Goal: Information Seeking & Learning: Check status

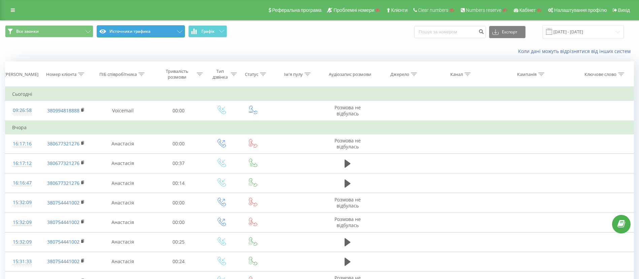
click at [145, 36] on button "Источники трафика" at bounding box center [141, 31] width 88 height 12
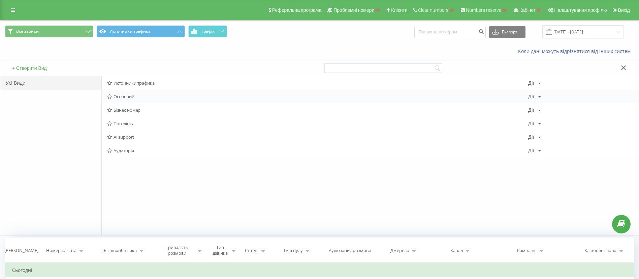
click at [132, 98] on span "Основний" at bounding box center [317, 96] width 421 height 5
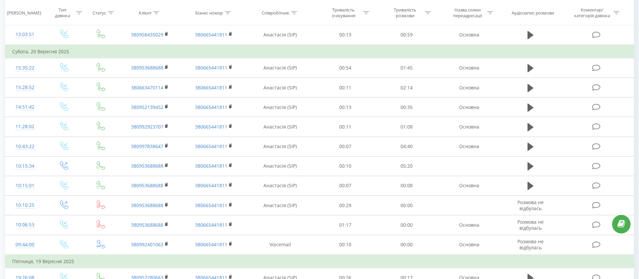
scroll to position [275, 0]
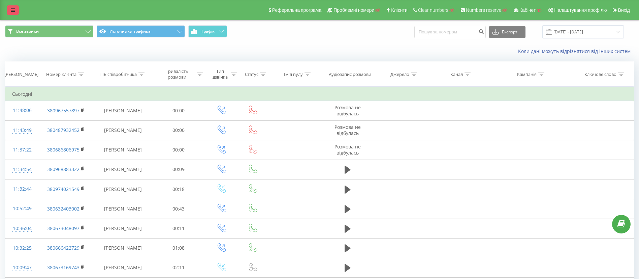
click at [12, 8] on icon at bounding box center [13, 10] width 4 height 5
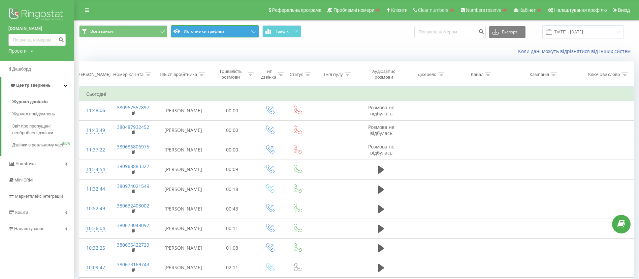
click at [208, 29] on button "Источники трафика" at bounding box center [215, 31] width 88 height 12
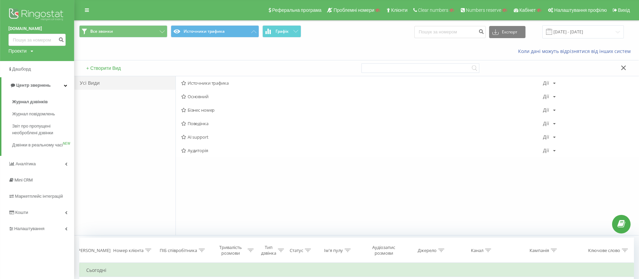
click at [214, 97] on span "Основний" at bounding box center [362, 96] width 362 height 5
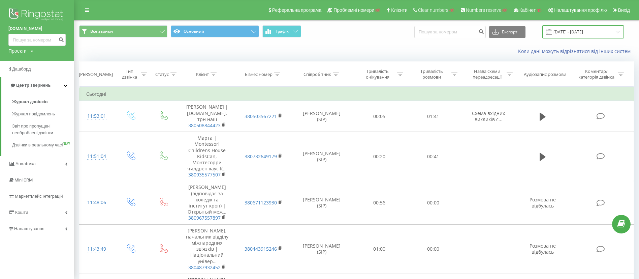
click at [569, 29] on input "[DATE] - [DATE]" at bounding box center [584, 31] width 82 height 13
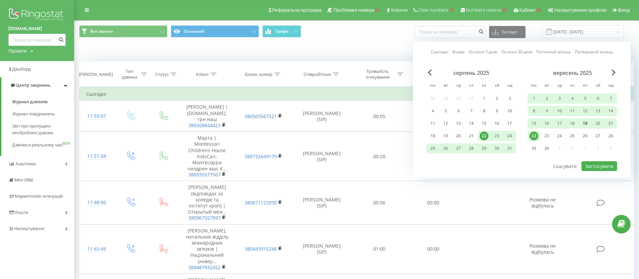
click at [581, 122] on div "19" at bounding box center [585, 123] width 13 height 10
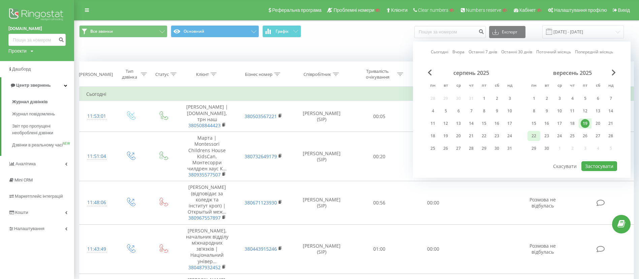
click at [537, 135] on div "22" at bounding box center [534, 135] width 9 height 9
click at [596, 166] on button "Застосувати" at bounding box center [600, 166] width 36 height 10
type input "[DATE] - [DATE]"
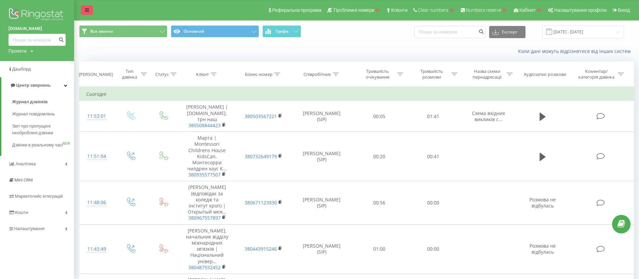
click at [86, 9] on icon at bounding box center [87, 10] width 4 height 5
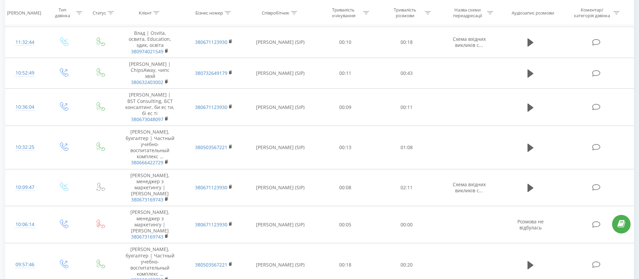
scroll to position [769, 0]
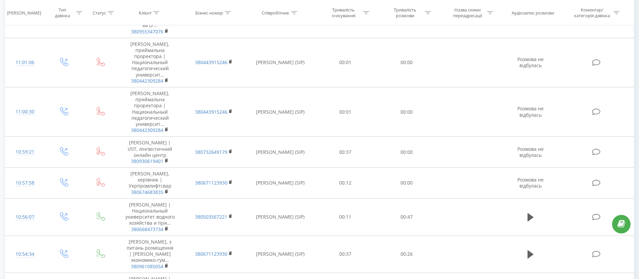
scroll to position [2110, 0]
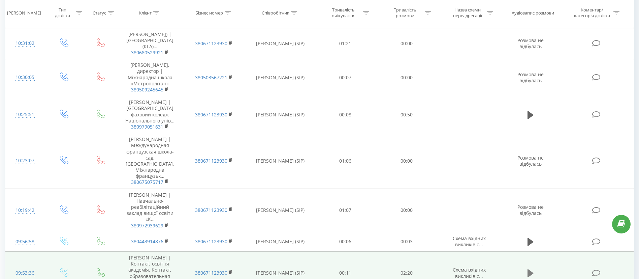
click at [532, 268] on icon at bounding box center [531, 272] width 6 height 9
drag, startPoint x: 562, startPoint y: 277, endPoint x: 566, endPoint y: 273, distance: 6.0
drag, startPoint x: 565, startPoint y: 277, endPoint x: 632, endPoint y: 273, distance: 66.8
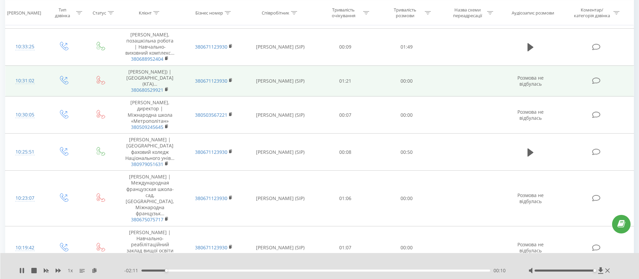
scroll to position [2009, 0]
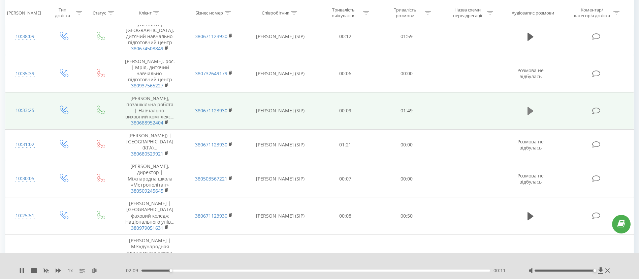
click at [531, 107] on icon at bounding box center [531, 111] width 6 height 8
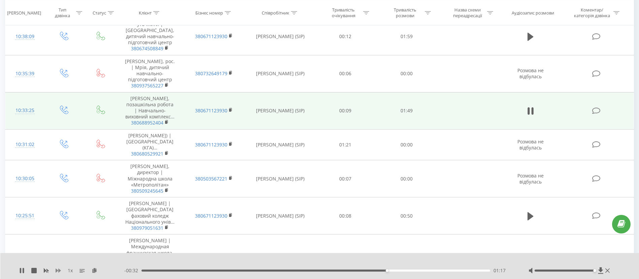
click at [60, 271] on icon at bounding box center [58, 270] width 5 height 5
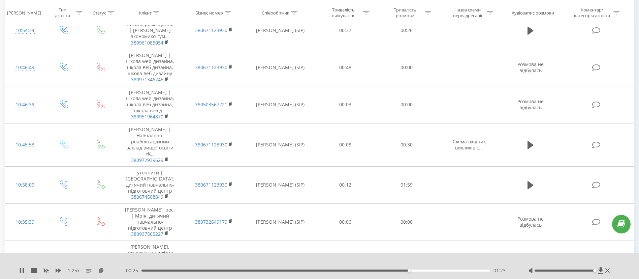
scroll to position [1836, 0]
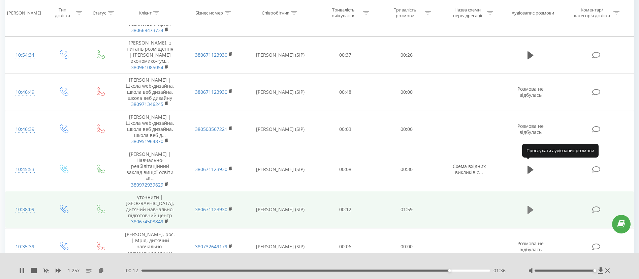
click at [527, 205] on button at bounding box center [531, 210] width 10 height 10
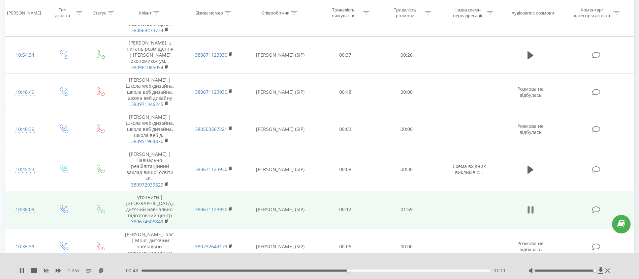
click at [528, 206] on icon at bounding box center [529, 209] width 2 height 7
click at [20, 271] on icon at bounding box center [21, 270] width 5 height 5
click at [22, 270] on icon at bounding box center [21, 270] width 5 height 5
drag, startPoint x: 23, startPoint y: 270, endPoint x: 30, endPoint y: 268, distance: 7.5
click at [24, 271] on icon at bounding box center [21, 270] width 5 height 5
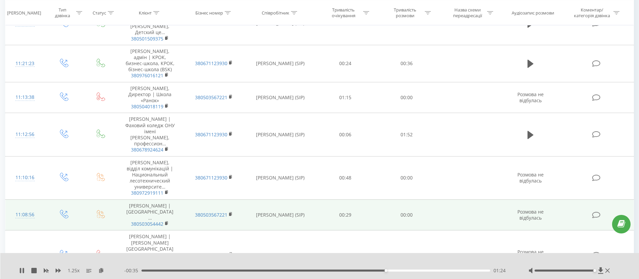
scroll to position [1381, 0]
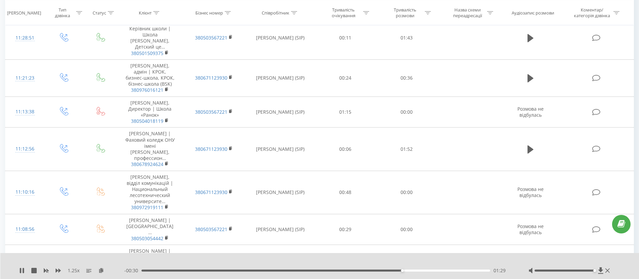
click at [62, 270] on div "1.25 x" at bounding box center [71, 270] width 105 height 7
click at [57, 270] on icon at bounding box center [58, 270] width 5 height 4
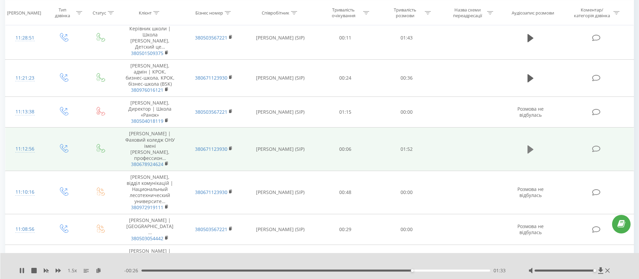
click at [534, 144] on button at bounding box center [531, 149] width 10 height 10
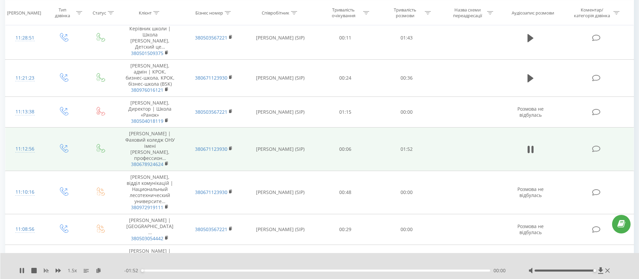
click at [46, 271] on icon at bounding box center [45, 270] width 5 height 5
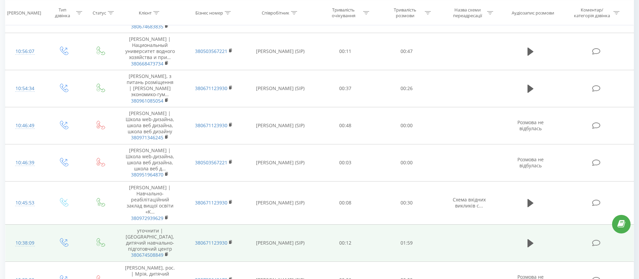
scroll to position [2136, 0]
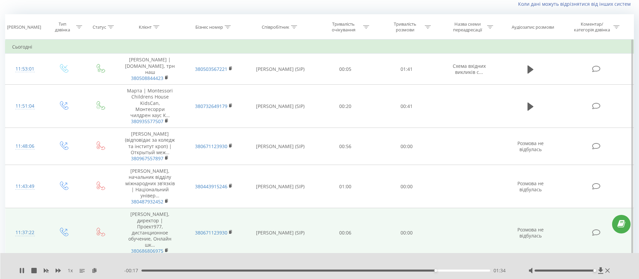
scroll to position [44, 0]
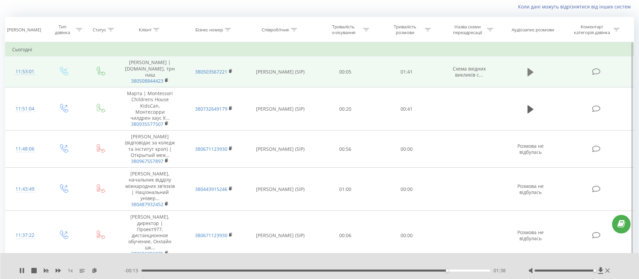
click at [532, 72] on icon at bounding box center [531, 71] width 6 height 9
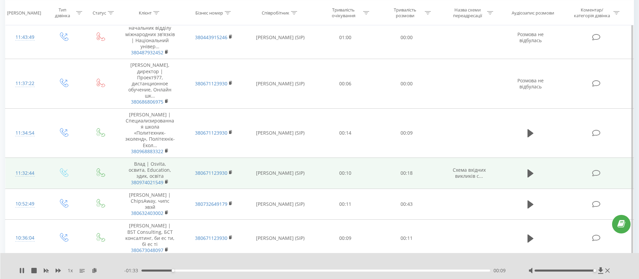
scroll to position [247, 0]
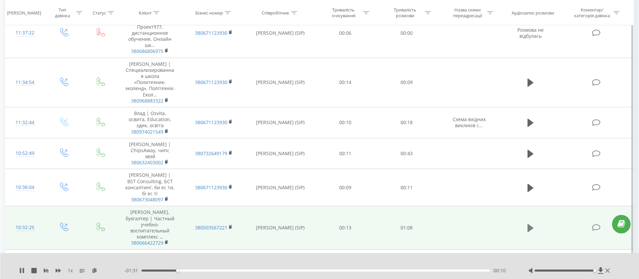
click at [532, 223] on icon at bounding box center [531, 227] width 6 height 9
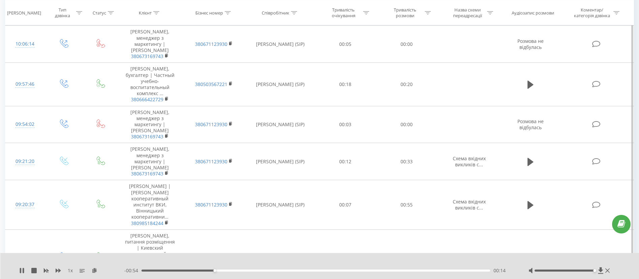
scroll to position [550, 0]
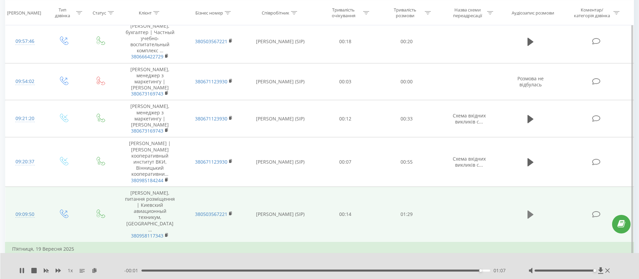
click at [530, 210] on icon at bounding box center [531, 214] width 6 height 8
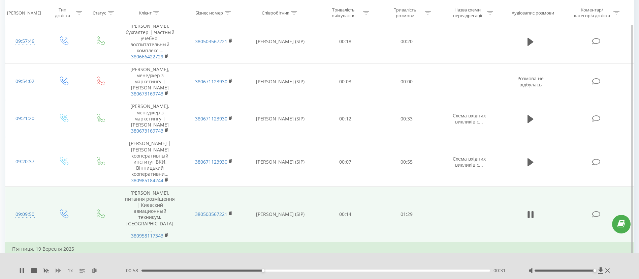
click at [60, 269] on icon at bounding box center [58, 270] width 5 height 4
click at [56, 270] on icon at bounding box center [58, 270] width 5 height 4
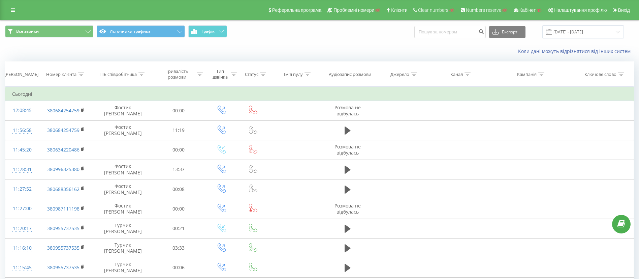
click at [9, 11] on link at bounding box center [13, 9] width 12 height 9
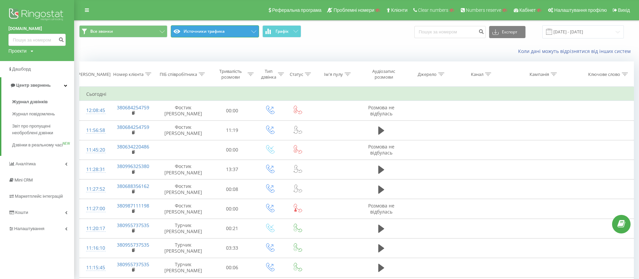
click at [209, 30] on button "Источники трафика" at bounding box center [215, 31] width 88 height 12
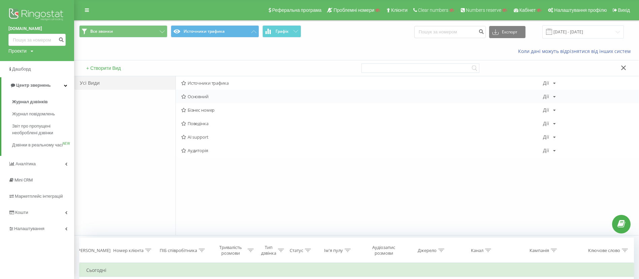
click at [213, 94] on span "Основний" at bounding box center [362, 96] width 362 height 5
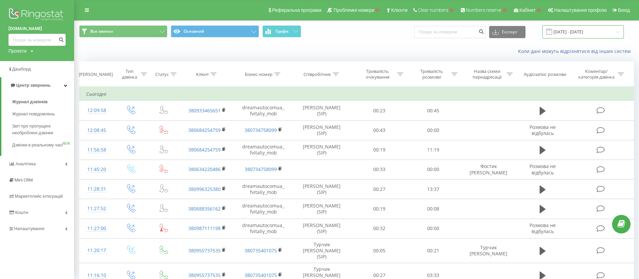
click at [577, 33] on input "[DATE] - [DATE]" at bounding box center [584, 31] width 82 height 13
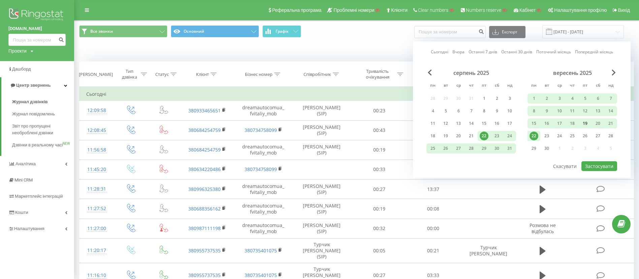
click at [587, 122] on div "19" at bounding box center [585, 123] width 9 height 9
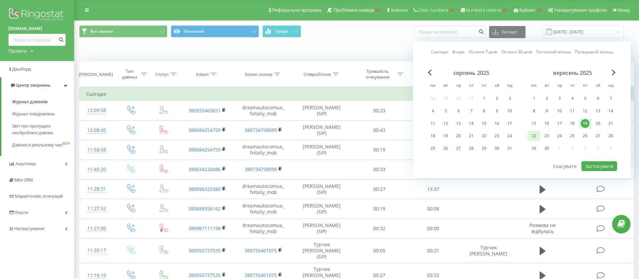
click at [532, 132] on div "22" at bounding box center [534, 135] width 9 height 9
click at [610, 170] on button "Застосувати" at bounding box center [600, 166] width 36 height 10
type input "[DATE] - [DATE]"
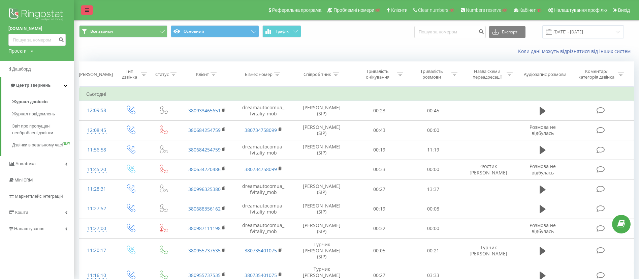
click at [86, 12] on icon at bounding box center [87, 10] width 4 height 5
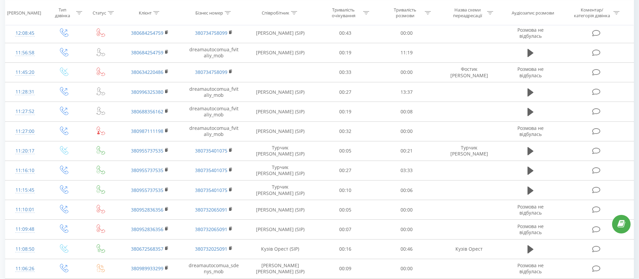
scroll to position [338, 0]
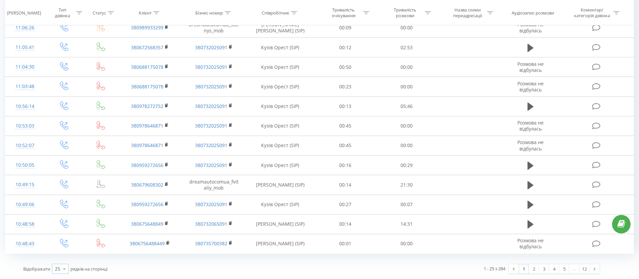
click at [63, 271] on icon at bounding box center [64, 268] width 10 height 13
click at [58, 260] on span "100" at bounding box center [59, 259] width 8 height 6
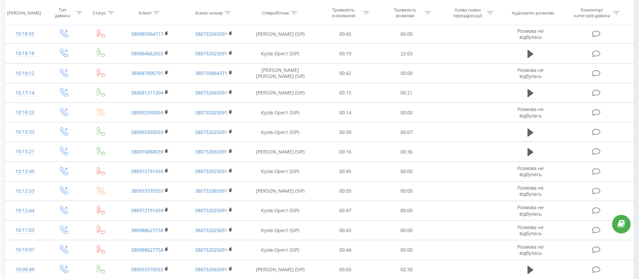
scroll to position [1809, 0]
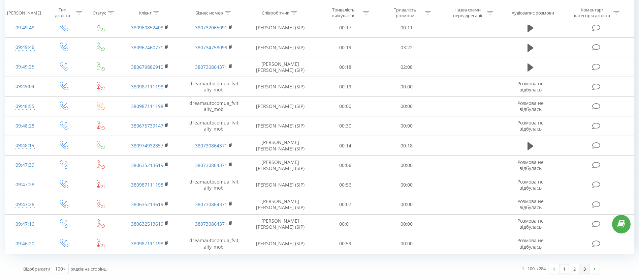
click at [587, 272] on link "3" at bounding box center [585, 268] width 10 height 9
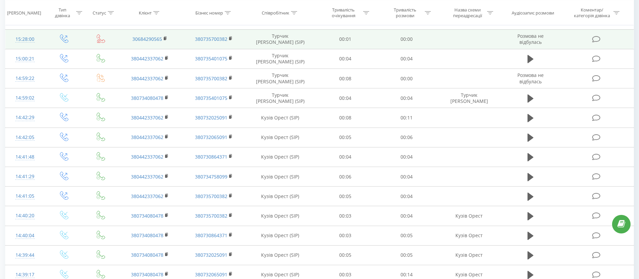
scroll to position [1407, 0]
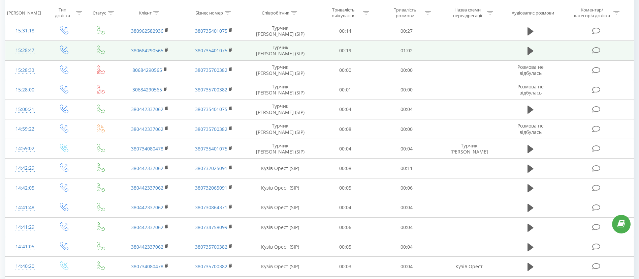
drag, startPoint x: 530, startPoint y: 51, endPoint x: 518, endPoint y: 59, distance: 14.1
click at [529, 51] on icon at bounding box center [531, 51] width 6 height 8
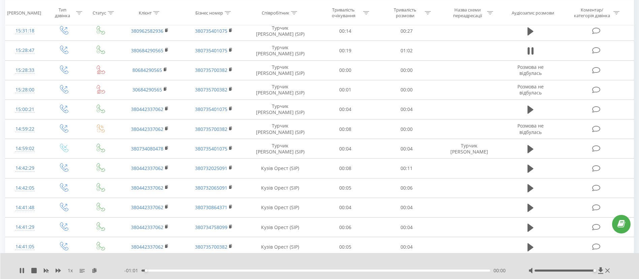
drag, startPoint x: 565, startPoint y: 269, endPoint x: 620, endPoint y: 263, distance: 55.0
click at [620, 263] on div "1 x - 01:01 00:00 00:00" at bounding box center [319, 266] width 639 height 26
drag, startPoint x: 189, startPoint y: 273, endPoint x: 195, endPoint y: 268, distance: 7.2
click at [189, 272] on div "- 00:55 00:06 00:06" at bounding box center [318, 270] width 388 height 7
click at [195, 268] on div "- 00:55 00:07 00:07" at bounding box center [318, 270] width 388 height 7
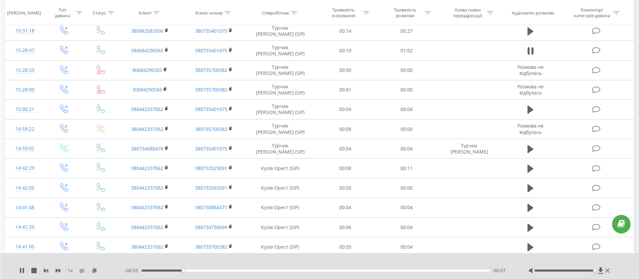
click at [195, 270] on div "00:07" at bounding box center [316, 270] width 349 height 2
drag, startPoint x: 213, startPoint y: 271, endPoint x: 216, endPoint y: 270, distance: 3.4
click at [213, 270] on div "00:10" at bounding box center [316, 270] width 349 height 2
click at [232, 270] on div "00:16" at bounding box center [316, 270] width 349 height 2
click at [263, 270] on div "00:21" at bounding box center [316, 270] width 349 height 2
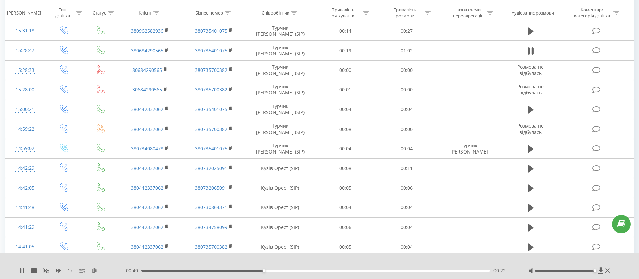
click at [313, 270] on div "00:22" at bounding box center [316, 270] width 349 height 2
drag, startPoint x: 355, startPoint y: 270, endPoint x: 374, endPoint y: 270, distance: 19.2
click at [357, 270] on div "00:31" at bounding box center [316, 270] width 349 height 2
click at [399, 270] on div "00:46" at bounding box center [316, 270] width 349 height 2
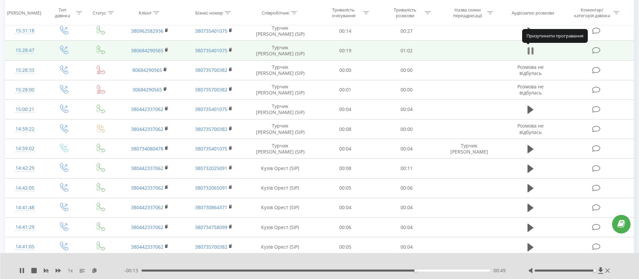
click at [530, 51] on icon at bounding box center [531, 50] width 6 height 9
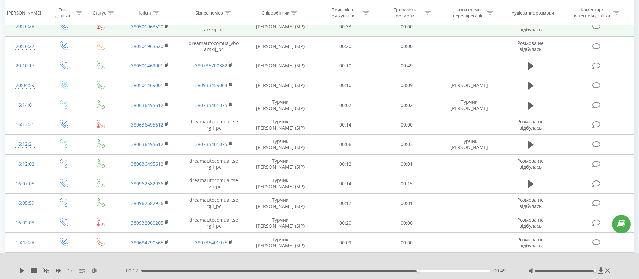
scroll to position [1104, 0]
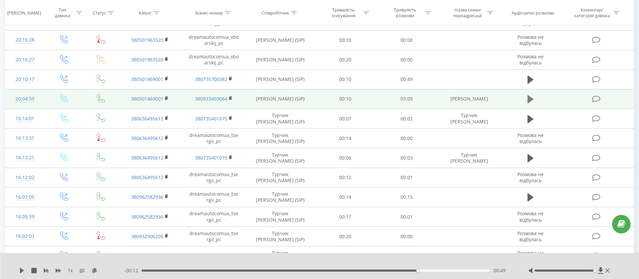
click at [531, 97] on icon at bounding box center [531, 98] width 6 height 9
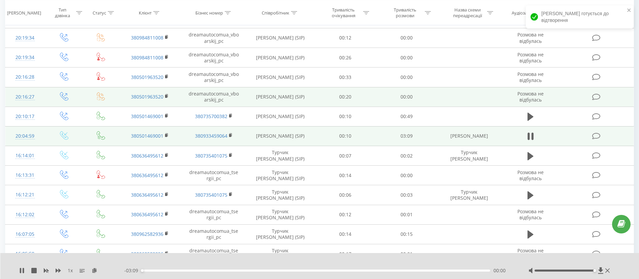
scroll to position [1053, 0]
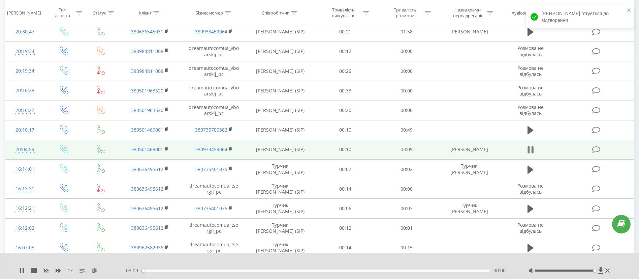
click at [534, 148] on button at bounding box center [531, 150] width 10 height 10
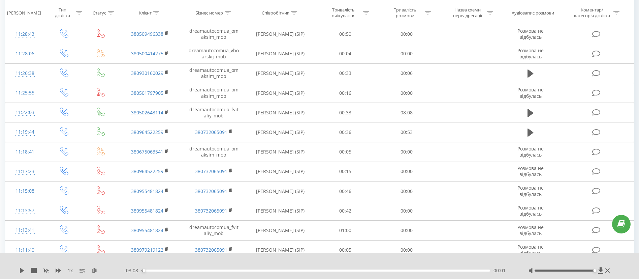
scroll to position [194, 0]
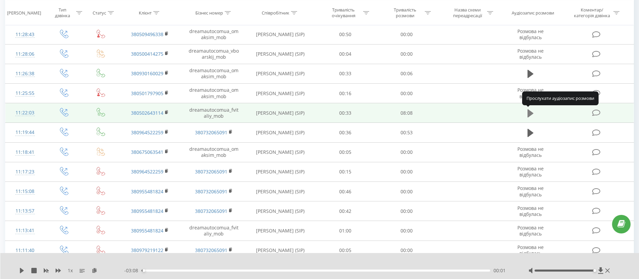
click at [529, 112] on icon at bounding box center [531, 113] width 6 height 8
click at [56, 271] on icon at bounding box center [58, 270] width 5 height 4
click at [60, 270] on icon at bounding box center [58, 270] width 5 height 4
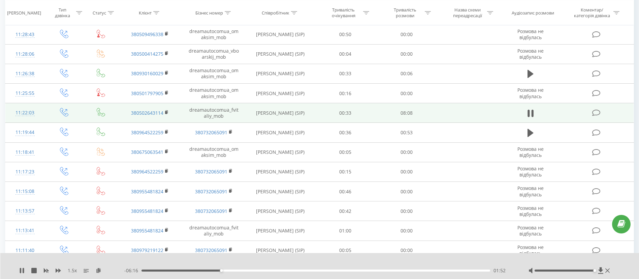
click at [28, 261] on div "1.5 x - 06:16 01:52 01:52" at bounding box center [319, 266] width 639 height 26
click at [22, 272] on icon at bounding box center [21, 270] width 5 height 5
click at [20, 272] on icon at bounding box center [21, 270] width 5 height 5
click at [36, 259] on div "1.5 x - 03:14 04:54 04:54" at bounding box center [319, 266] width 639 height 26
click at [341, 269] on div "04:39" at bounding box center [316, 270] width 349 height 2
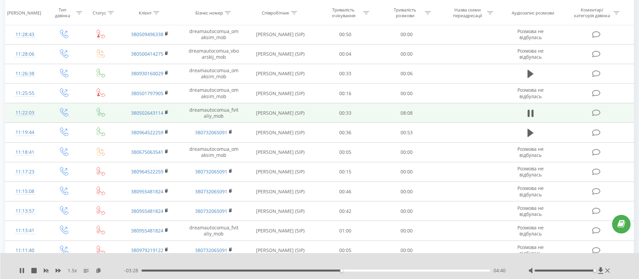
click at [331, 269] on div "04:40" at bounding box center [316, 270] width 349 height 2
click at [65, 258] on div "1.5 x - 03:01 05:07 05:07" at bounding box center [319, 266] width 639 height 26
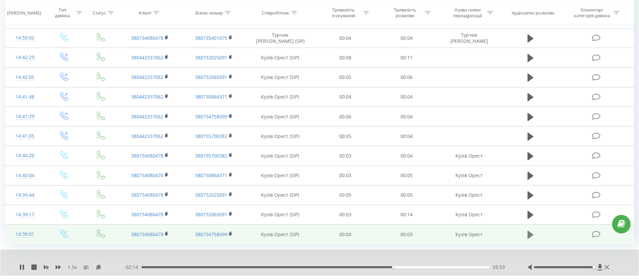
scroll to position [1534, 0]
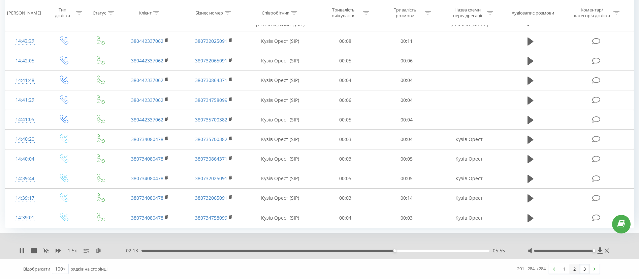
click at [576, 268] on link "2" at bounding box center [575, 268] width 10 height 9
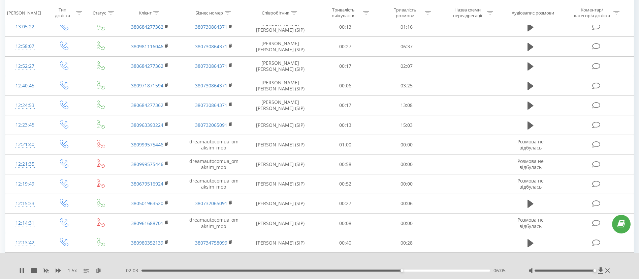
scroll to position [1710, 0]
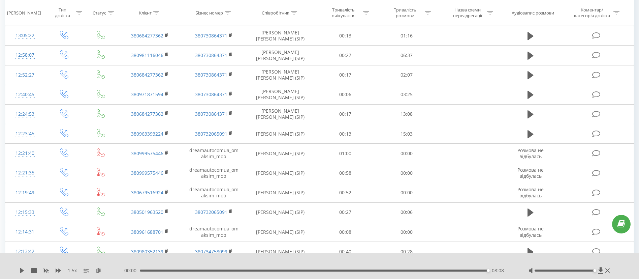
click at [69, 259] on div "1.5 x 00:00 08:08 08:08" at bounding box center [319, 266] width 639 height 26
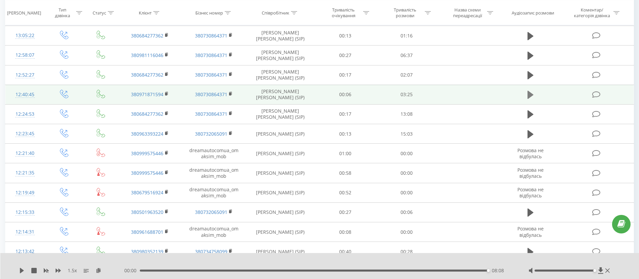
click at [527, 92] on button at bounding box center [531, 95] width 10 height 10
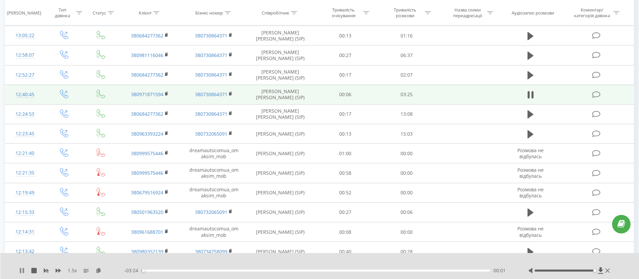
click at [20, 271] on icon at bounding box center [21, 270] width 5 height 5
click at [18, 269] on div "1.5 x - 03:24 00:01 00:01" at bounding box center [319, 266] width 639 height 26
click at [24, 268] on icon at bounding box center [21, 270] width 5 height 5
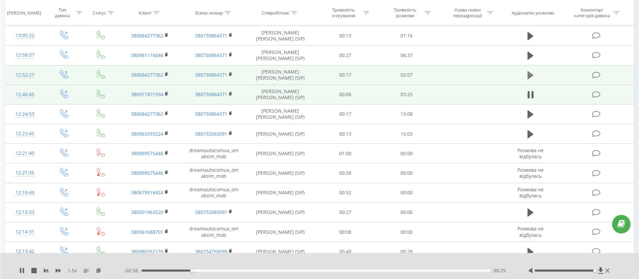
click at [530, 77] on icon at bounding box center [531, 75] width 6 height 8
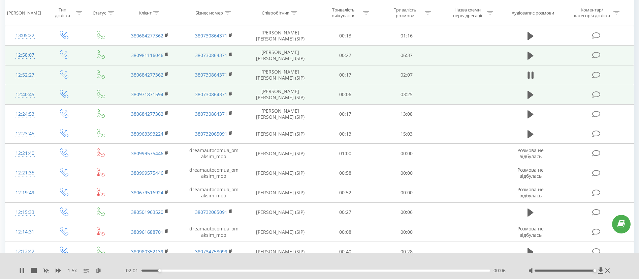
scroll to position [1660, 0]
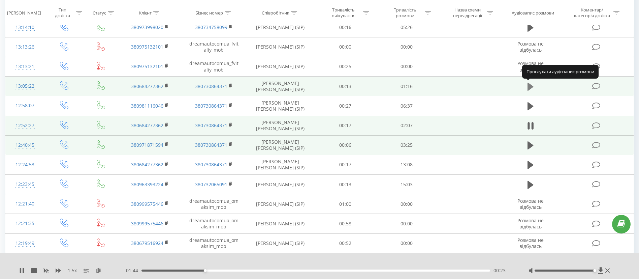
click at [534, 91] on button at bounding box center [531, 87] width 10 height 10
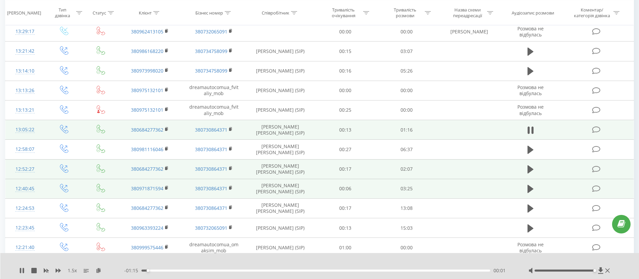
scroll to position [1609, 0]
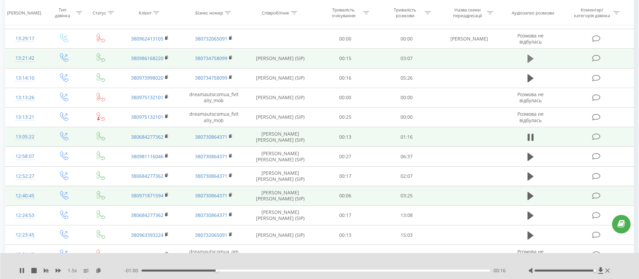
click at [532, 63] on button at bounding box center [531, 59] width 10 height 10
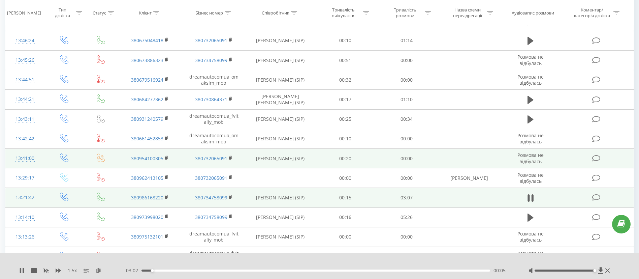
scroll to position [1458, 0]
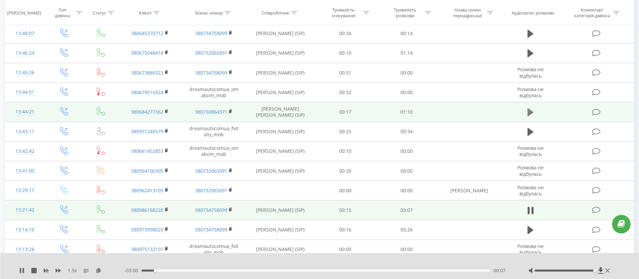
click at [529, 111] on icon at bounding box center [531, 112] width 6 height 8
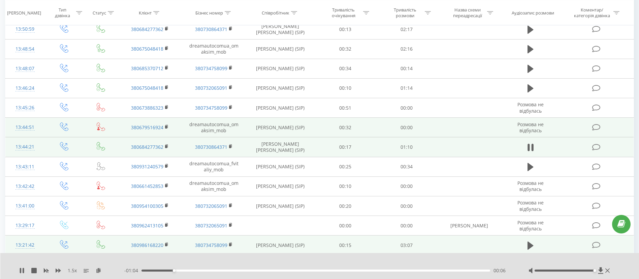
scroll to position [1407, 0]
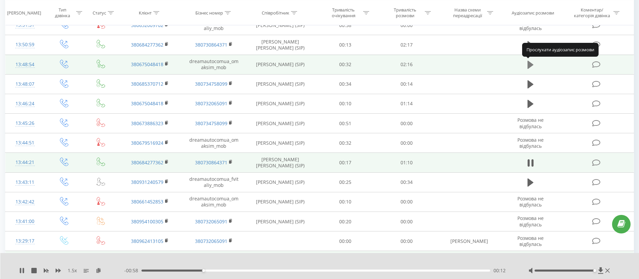
click at [529, 61] on icon at bounding box center [531, 65] width 6 height 8
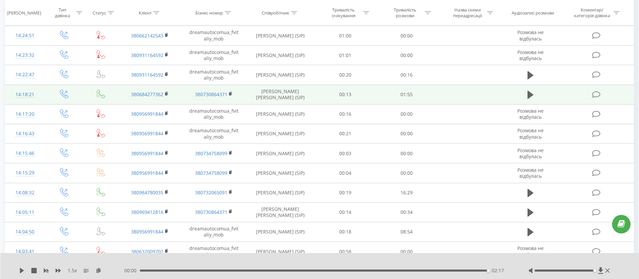
scroll to position [952, 0]
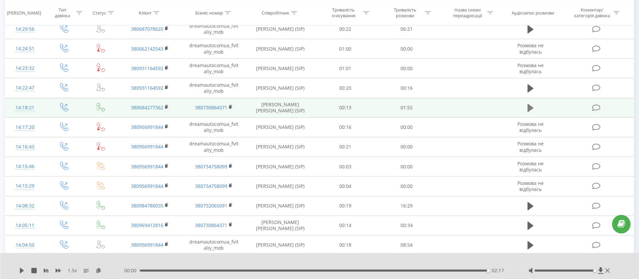
click at [528, 103] on icon at bounding box center [531, 107] width 6 height 9
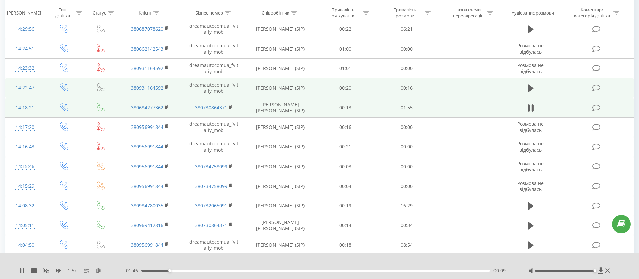
scroll to position [901, 0]
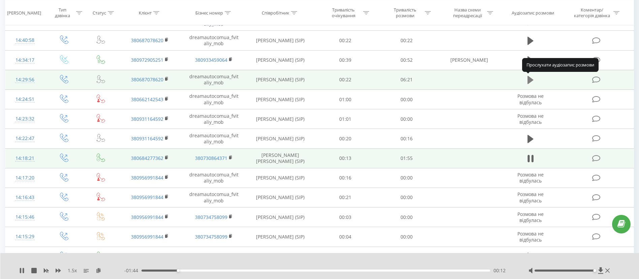
click at [527, 77] on button at bounding box center [531, 80] width 10 height 10
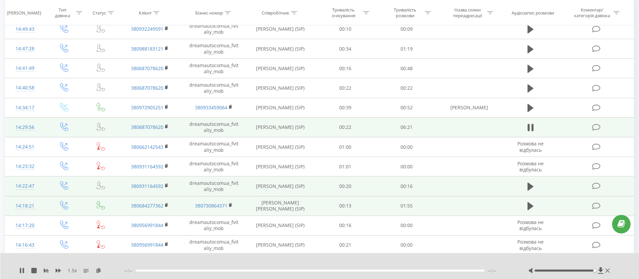
scroll to position [800, 0]
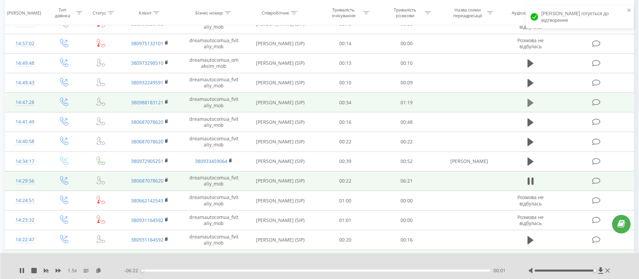
click at [528, 101] on icon at bounding box center [531, 102] width 6 height 9
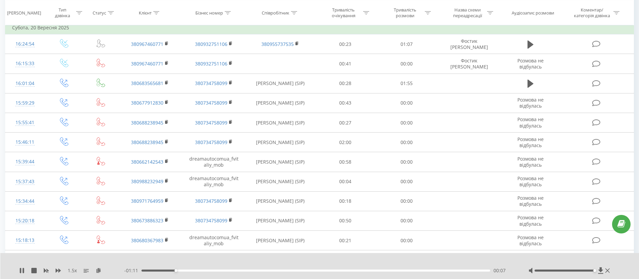
scroll to position [547, 0]
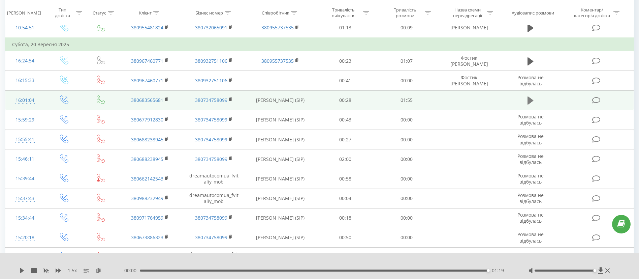
click at [529, 100] on icon at bounding box center [531, 100] width 6 height 8
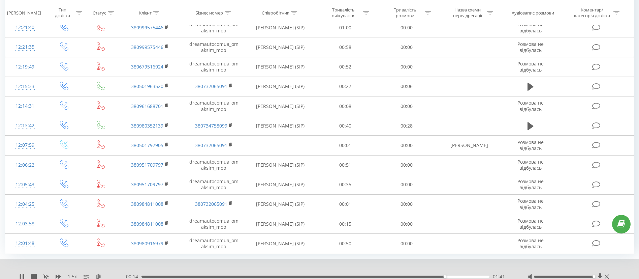
scroll to position [1862, 0]
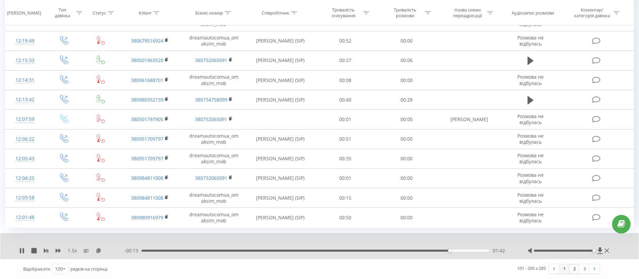
click at [562, 265] on link "1" at bounding box center [565, 268] width 10 height 9
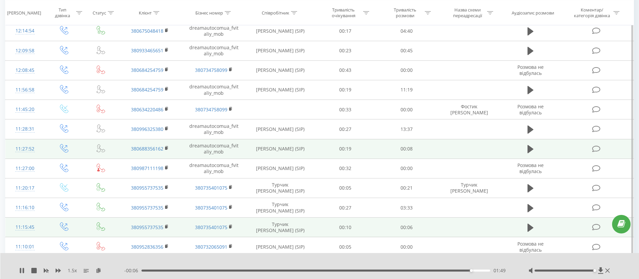
scroll to position [95, 0]
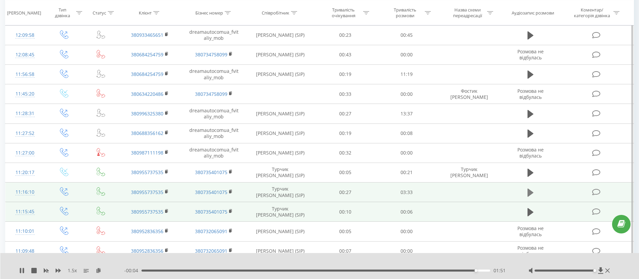
click at [531, 192] on icon at bounding box center [531, 192] width 6 height 8
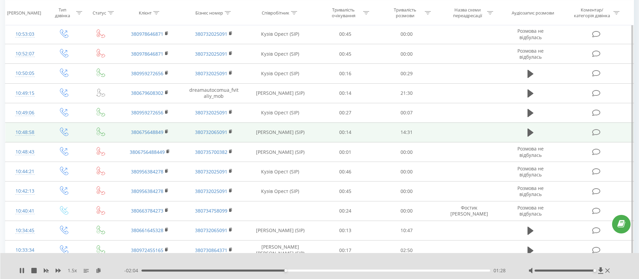
scroll to position [500, 0]
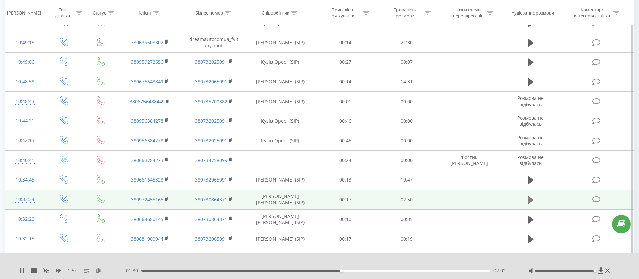
click at [530, 197] on icon at bounding box center [531, 199] width 6 height 9
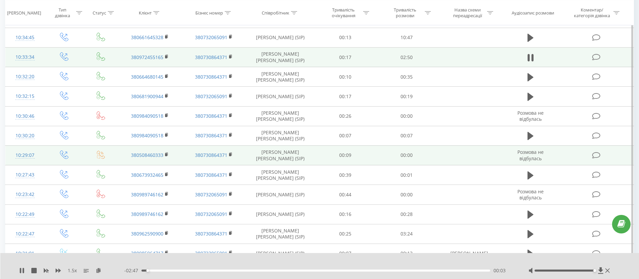
scroll to position [702, 0]
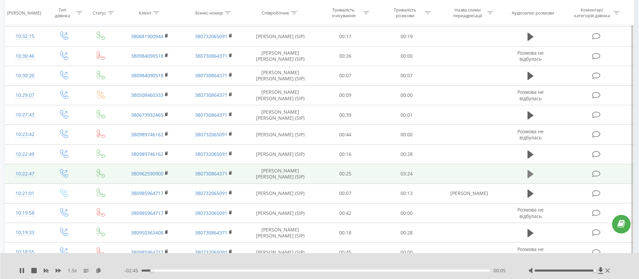
click at [529, 175] on icon at bounding box center [531, 174] width 6 height 8
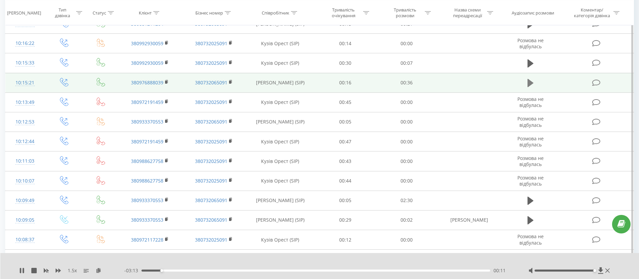
scroll to position [1005, 0]
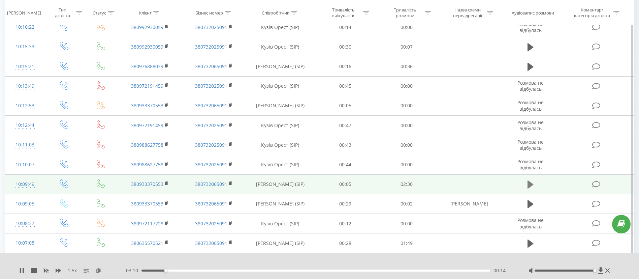
click at [532, 186] on icon at bounding box center [531, 184] width 6 height 9
click at [23, 268] on icon at bounding box center [23, 270] width 1 height 5
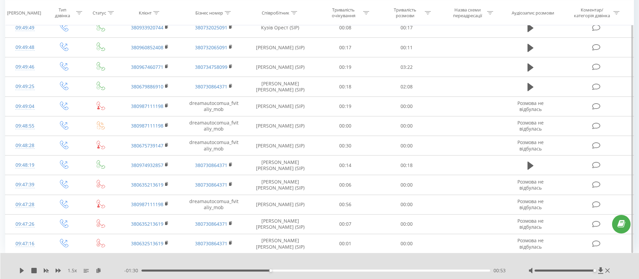
scroll to position [1814, 0]
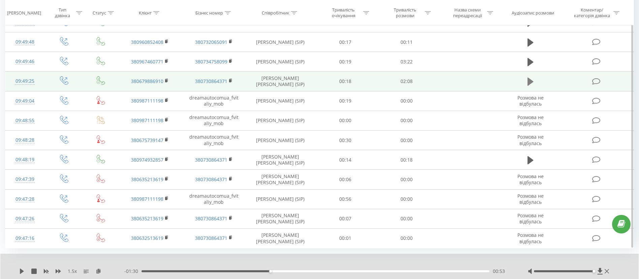
click at [531, 79] on icon at bounding box center [531, 81] width 6 height 9
